Goal: Answer question/provide support

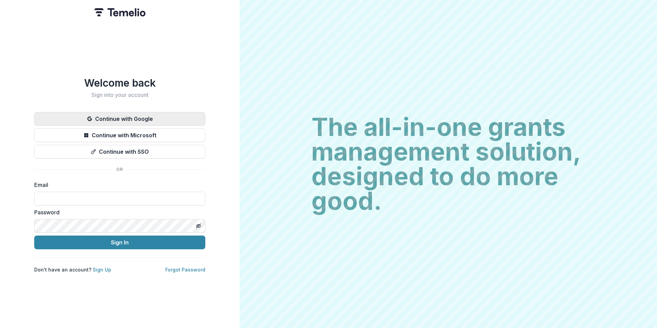
click at [115, 121] on button "Continue with Google" at bounding box center [119, 119] width 171 height 14
click at [148, 113] on button "Continue with Google" at bounding box center [119, 119] width 171 height 14
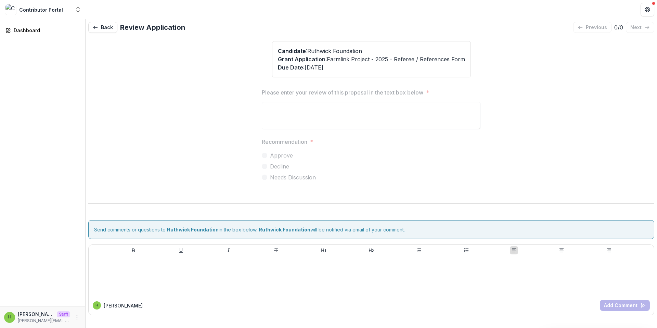
click at [247, 55] on div "Candidate : [PERSON_NAME] Foundation Grant Application : Farmlink Project - 202…" at bounding box center [371, 59] width 566 height 36
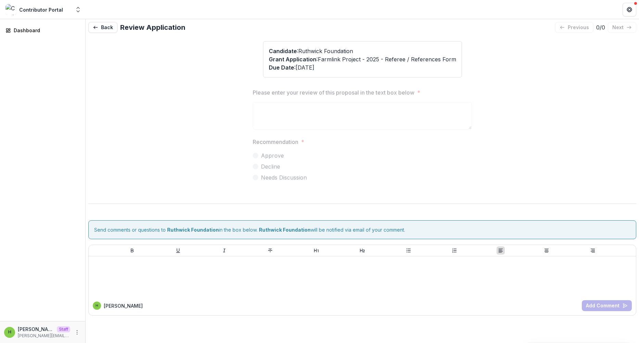
click at [283, 63] on p "Grant Application : Farmlink Project - 2025 - Referee / References Form" at bounding box center [362, 59] width 187 height 8
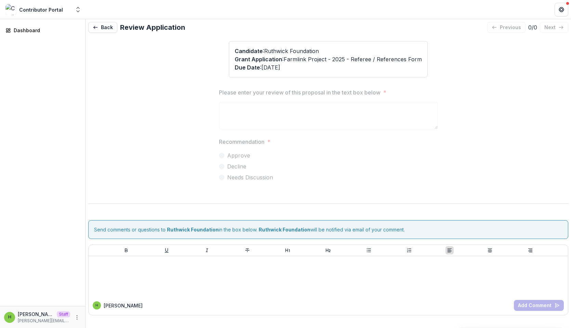
drag, startPoint x: 463, startPoint y: 79, endPoint x: 437, endPoint y: 102, distance: 34.2
click at [463, 79] on div "Candidate : [PERSON_NAME] Foundation Grant Application : Farmlink Project - 202…" at bounding box center [328, 178] width 480 height 285
click at [412, 55] on p "Grant Application : Farmlink Project - 2025 - Referee / References Form" at bounding box center [328, 59] width 187 height 8
drag, startPoint x: 183, startPoint y: 30, endPoint x: 121, endPoint y: 28, distance: 62.0
click at [121, 28] on h2 "Review Application" at bounding box center [152, 27] width 65 height 8
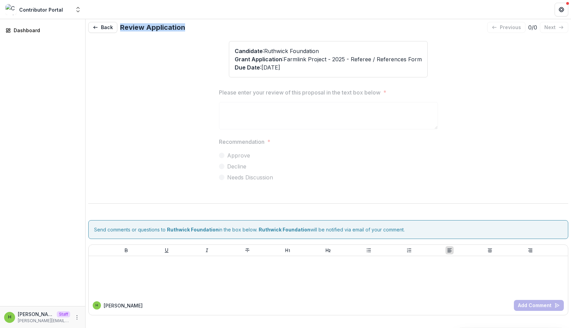
click at [267, 27] on div "Back Review Application previous 0 / 0 next" at bounding box center [328, 27] width 480 height 11
click at [305, 57] on p "Grant Application : Farmlink Project - 2025 - Referee / References Form" at bounding box center [328, 59] width 187 height 8
click at [482, 89] on div "Please enter your review of this proposal in the text box below * Recommendatio…" at bounding box center [328, 138] width 480 height 110
click at [463, 59] on div "Candidate : [PERSON_NAME] Foundation Grant Application : Farmlink Project - 202…" at bounding box center [328, 59] width 480 height 36
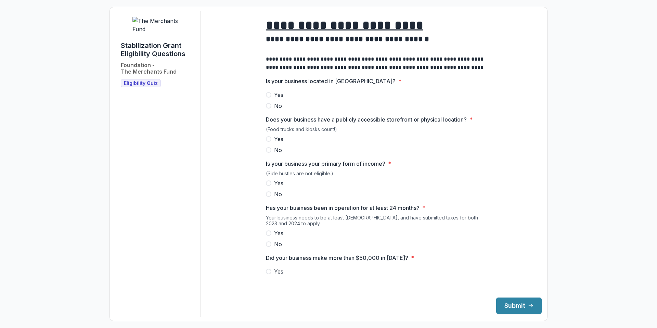
click at [594, 77] on div "**********" at bounding box center [328, 164] width 657 height 328
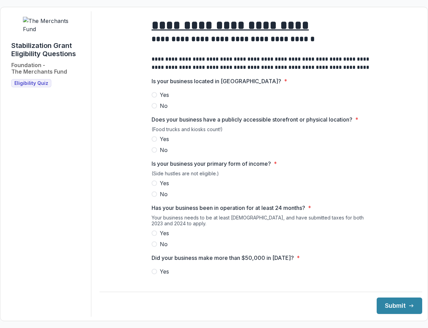
scroll to position [1, 0]
